Goal: Information Seeking & Learning: Find specific fact

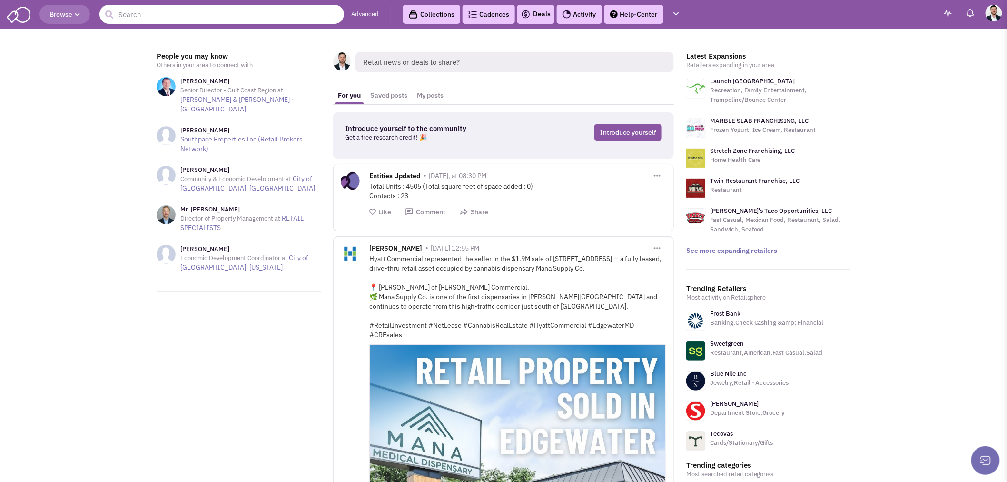
click at [212, 13] on input "text" at bounding box center [222, 14] width 245 height 19
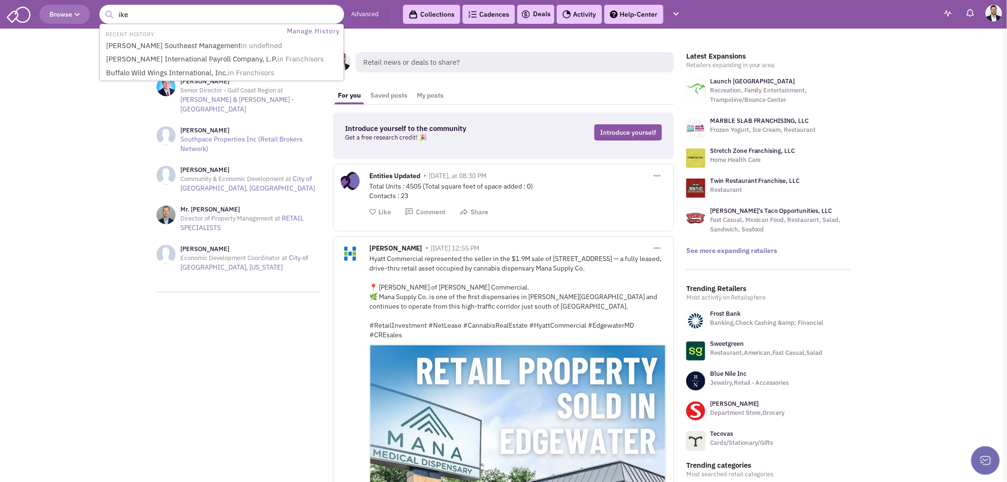
type input "ikea"
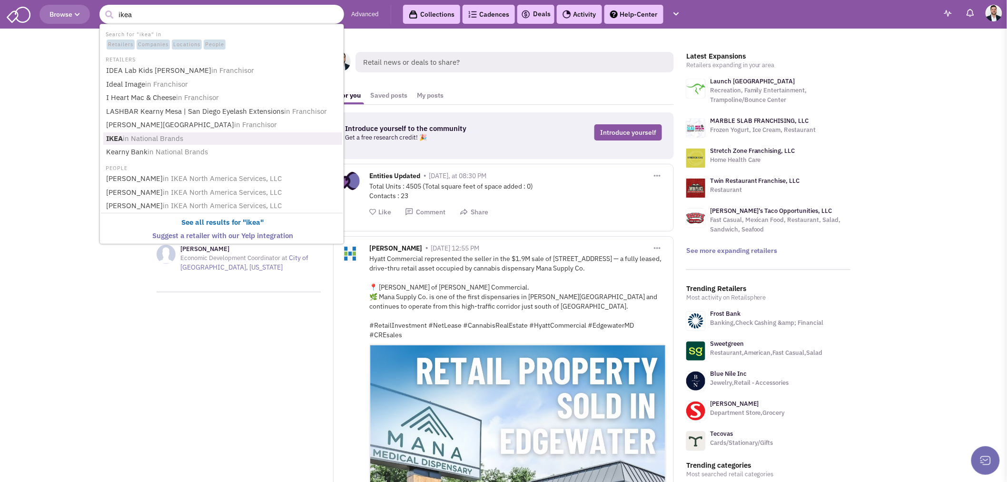
click at [162, 135] on span "in National Brands" at bounding box center [153, 138] width 60 height 9
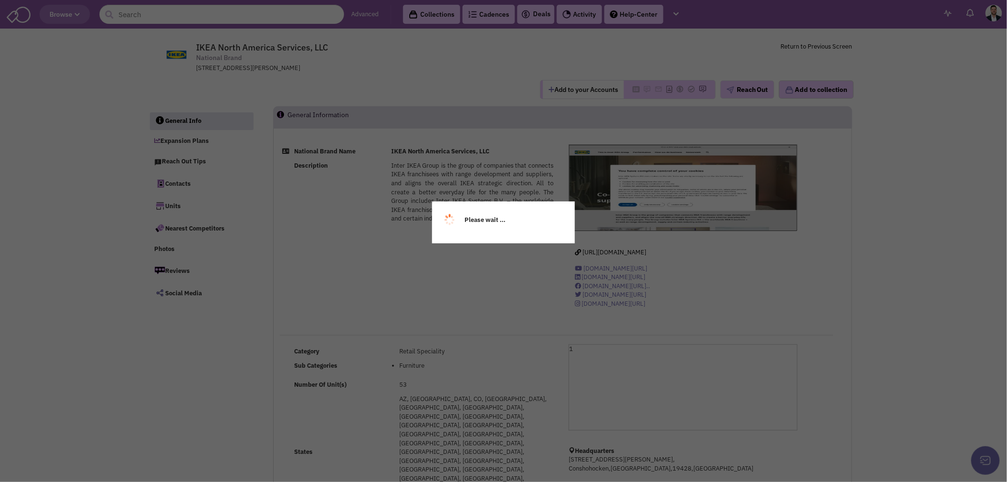
select select
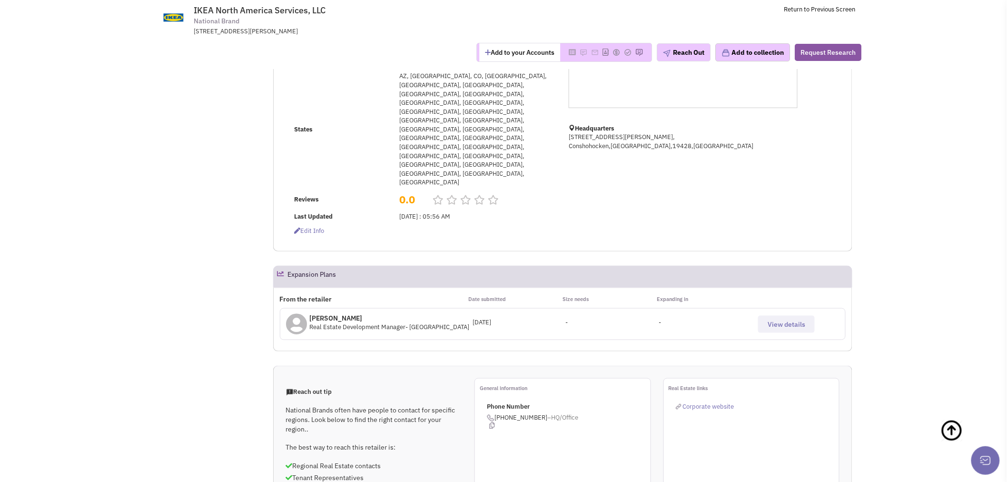
scroll to position [264, 0]
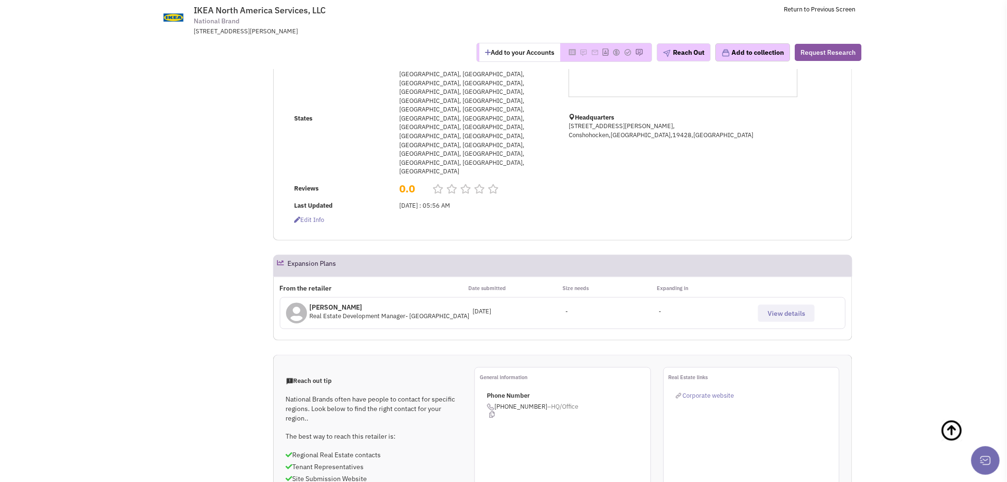
select select
